Goal: Check status: Check status

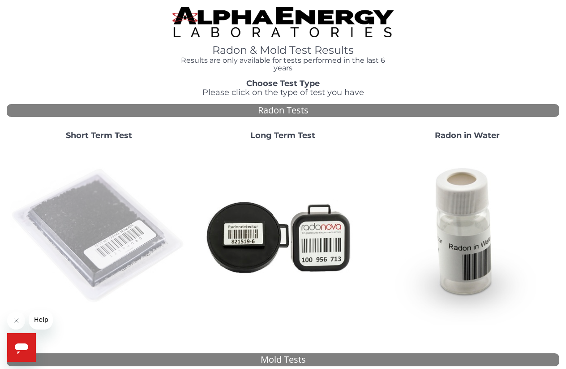
click at [104, 226] on img at bounding box center [98, 235] width 177 height 177
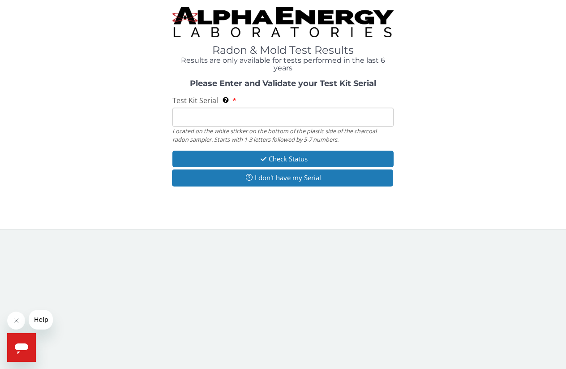
click at [190, 114] on input "Test Kit Serial Located on the white sticker on the bottom of the plastic side …" at bounding box center [282, 116] width 221 height 19
type input "a"
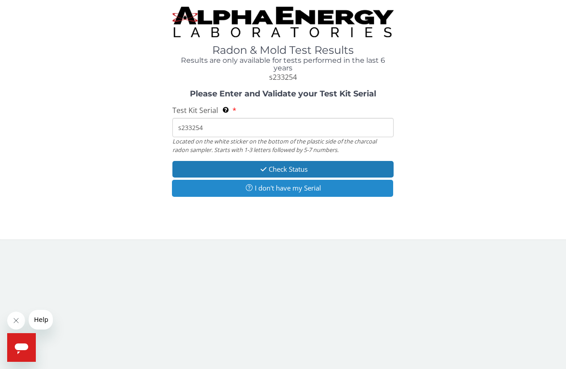
click at [280, 185] on button "I don't have my Serial" at bounding box center [282, 188] width 221 height 17
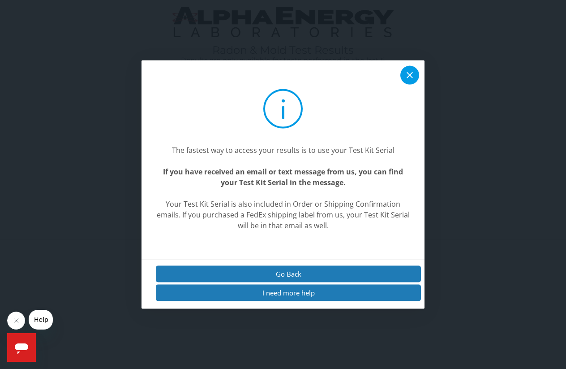
click at [407, 80] on icon at bounding box center [409, 74] width 11 height 11
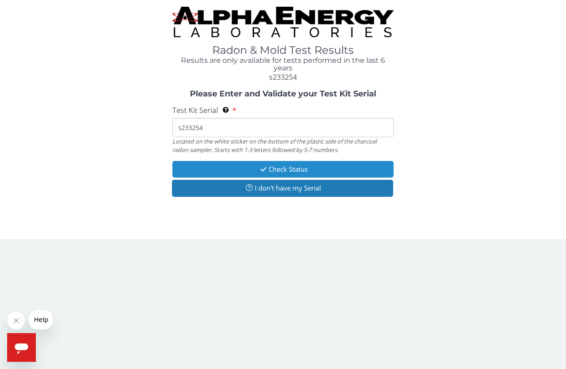
click at [245, 172] on button "Check Status" at bounding box center [282, 169] width 221 height 17
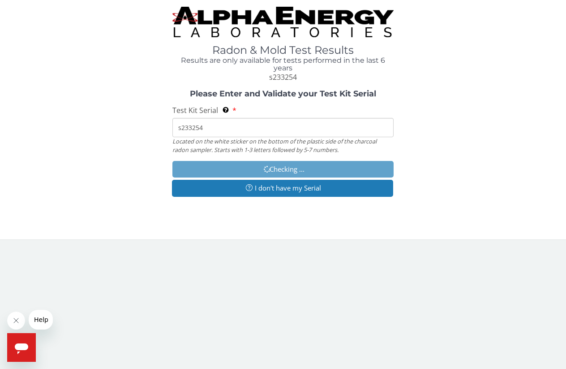
type input "S233254"
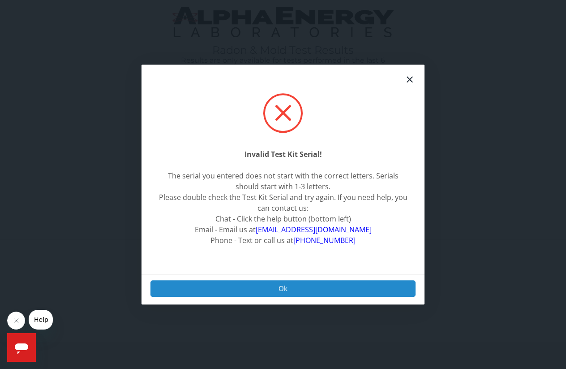
click at [300, 283] on button "Ok" at bounding box center [282, 288] width 265 height 17
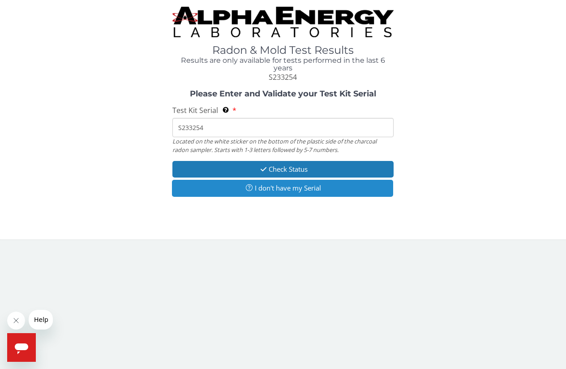
click at [289, 191] on button "I don't have my Serial" at bounding box center [282, 188] width 221 height 17
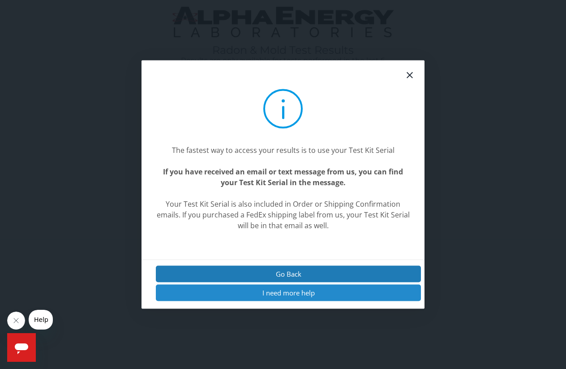
click at [249, 291] on button "I need more help" at bounding box center [288, 292] width 265 height 17
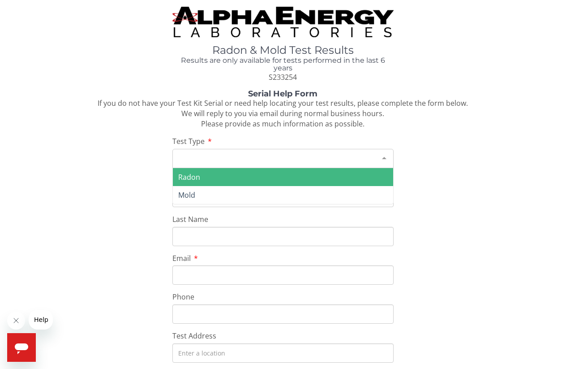
click at [280, 154] on div "Please make a selection" at bounding box center [282, 158] width 221 height 19
click at [272, 173] on span "Radon" at bounding box center [283, 177] width 220 height 18
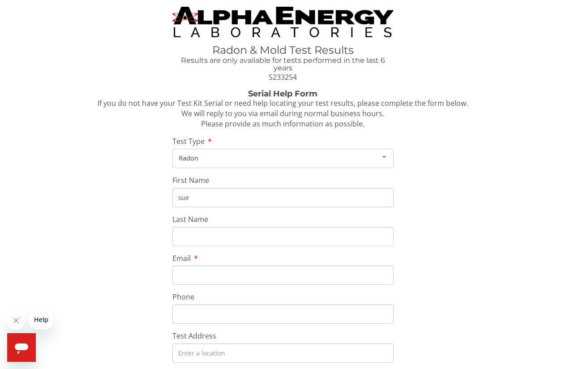
type input "sue"
type input "kennicott"
type input "[EMAIL_ADDRESS][DOMAIN_NAME]"
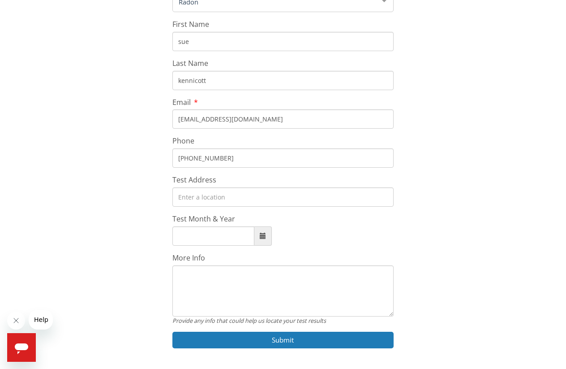
scroll to position [158, 0]
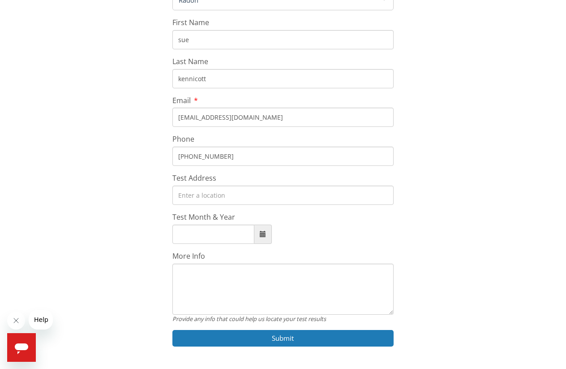
type input "[PHONE_NUMBER]"
click at [215, 227] on input "Test Month & Year" at bounding box center [213, 233] width 82 height 19
type input "[DATE]"
click at [221, 290] on textarea "More Info" at bounding box center [282, 288] width 221 height 51
click at [239, 188] on input "Test Address" at bounding box center [282, 194] width 221 height 19
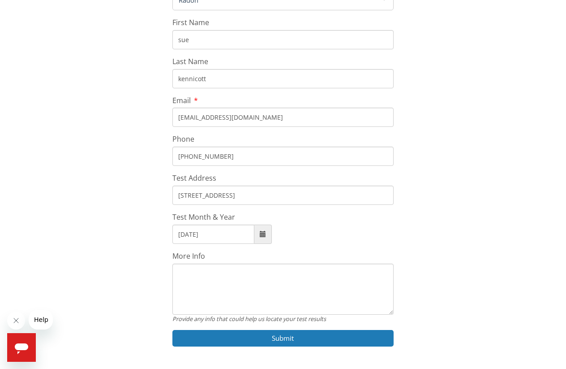
type input "[STREET_ADDRESS]"
click at [219, 229] on input "[DATE]" at bounding box center [213, 233] width 82 height 19
drag, startPoint x: 219, startPoint y: 229, endPoint x: 213, endPoint y: 228, distance: 5.8
click at [213, 228] on input "[DATE]" at bounding box center [213, 233] width 82 height 19
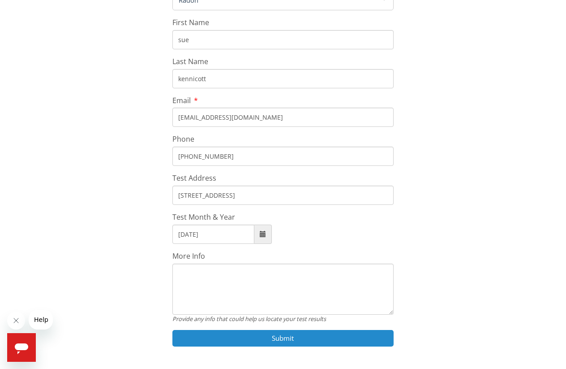
type input "[DATE]"
click at [288, 330] on button "Submit" at bounding box center [282, 338] width 221 height 17
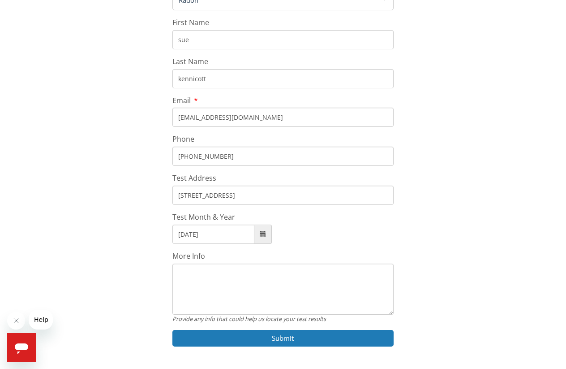
click at [207, 273] on textarea "More Info" at bounding box center [282, 288] width 221 height 51
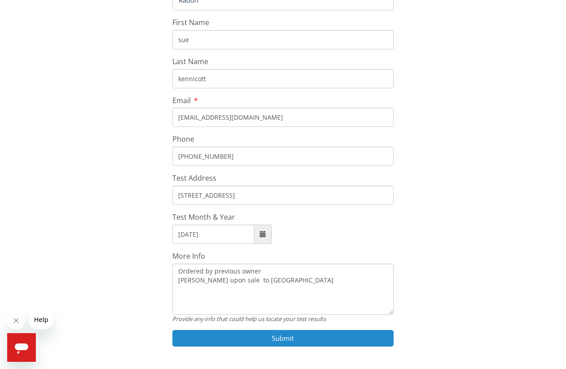
type textarea "Ordered by previous owner [PERSON_NAME] upon sale to [GEOGRAPHIC_DATA]"
click at [319, 335] on button "Submit" at bounding box center [282, 338] width 221 height 17
